Goal: Task Accomplishment & Management: Use online tool/utility

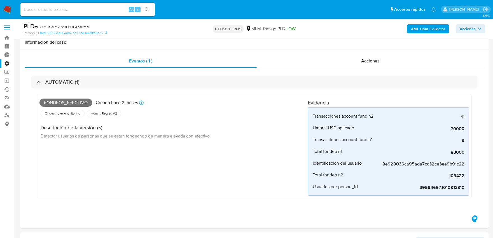
select select "10"
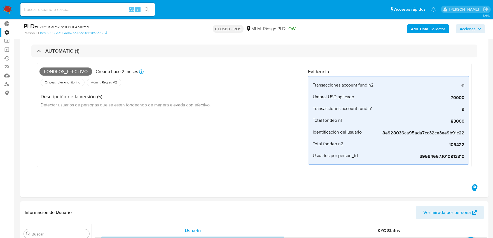
scroll to position [263, 0]
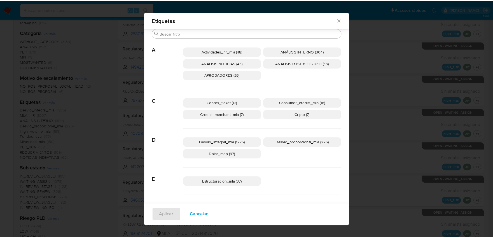
scroll to position [261, 0]
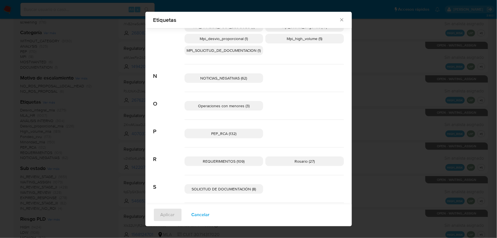
click at [342, 19] on icon "Cerrar" at bounding box center [342, 20] width 6 height 6
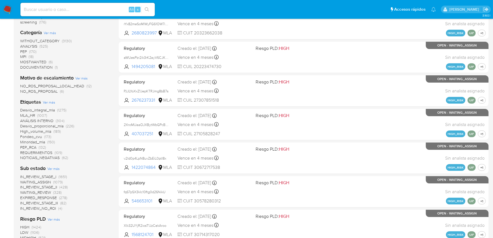
scroll to position [0, 0]
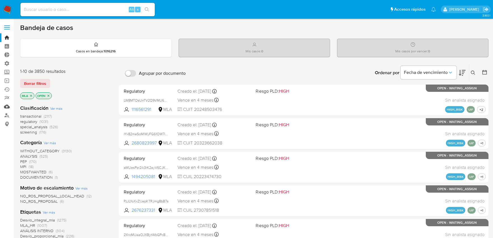
click at [5, 107] on link "Mulan" at bounding box center [33, 106] width 67 height 9
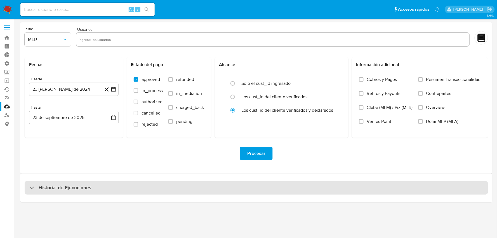
click at [140, 188] on div "Historial de Ejecuciones" at bounding box center [257, 187] width 464 height 13
select select "10"
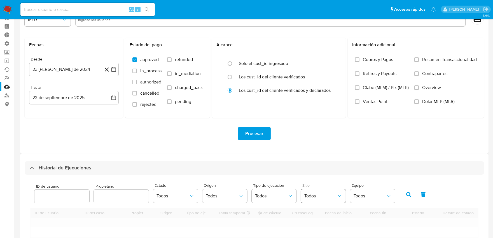
scroll to position [31, 0]
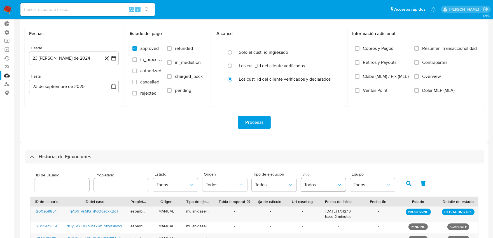
click at [312, 183] on span "Todos" at bounding box center [320, 185] width 32 height 6
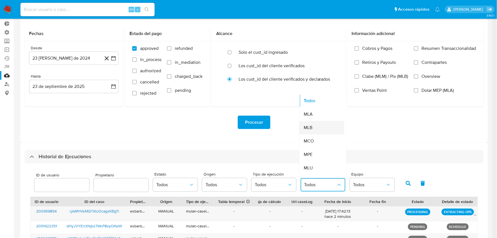
click at [314, 128] on div "MLB" at bounding box center [320, 127] width 32 height 13
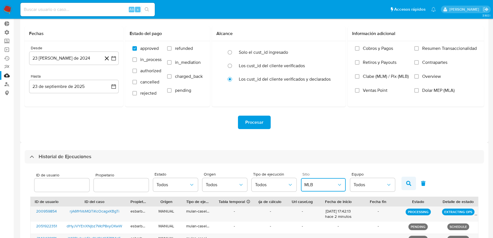
click at [408, 183] on button "button" at bounding box center [408, 183] width 15 height 13
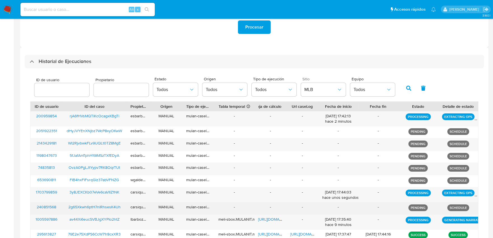
scroll to position [184, 0]
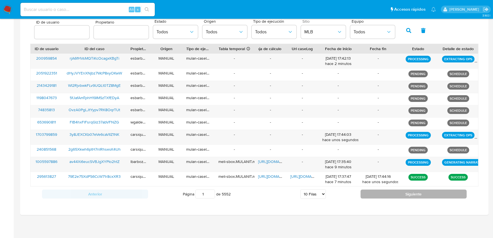
click at [409, 192] on button "Siguiente" at bounding box center [413, 193] width 106 height 9
type input "2"
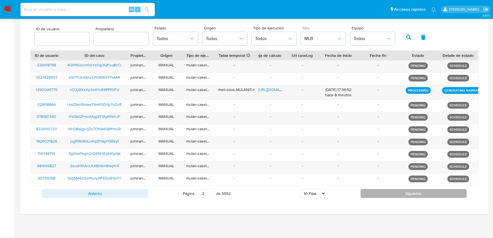
scroll to position [176, 0]
